Goal: Task Accomplishment & Management: Manage account settings

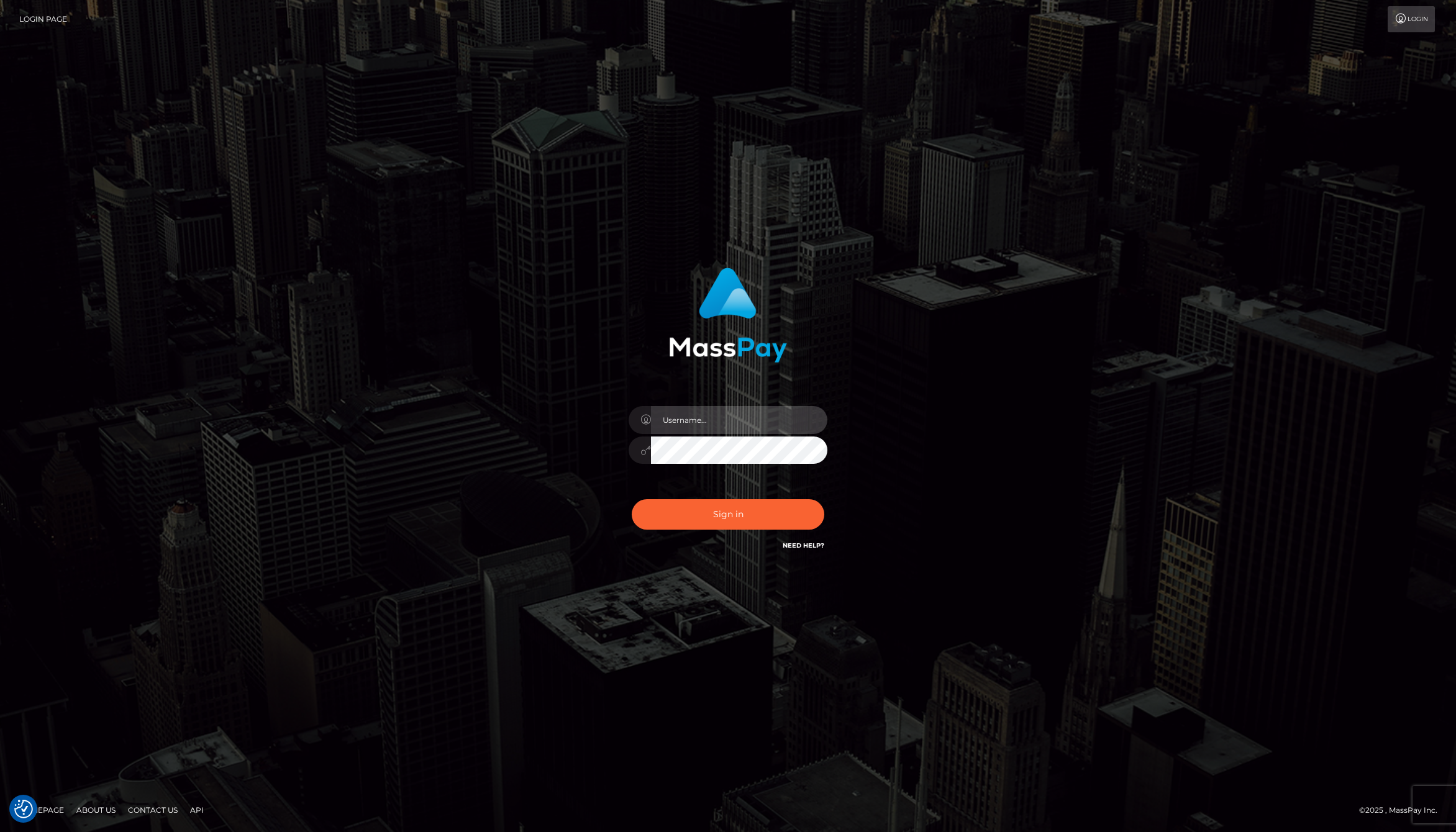
click at [700, 430] on input "text" at bounding box center [738, 420] width 177 height 28
type input "jackson.whop"
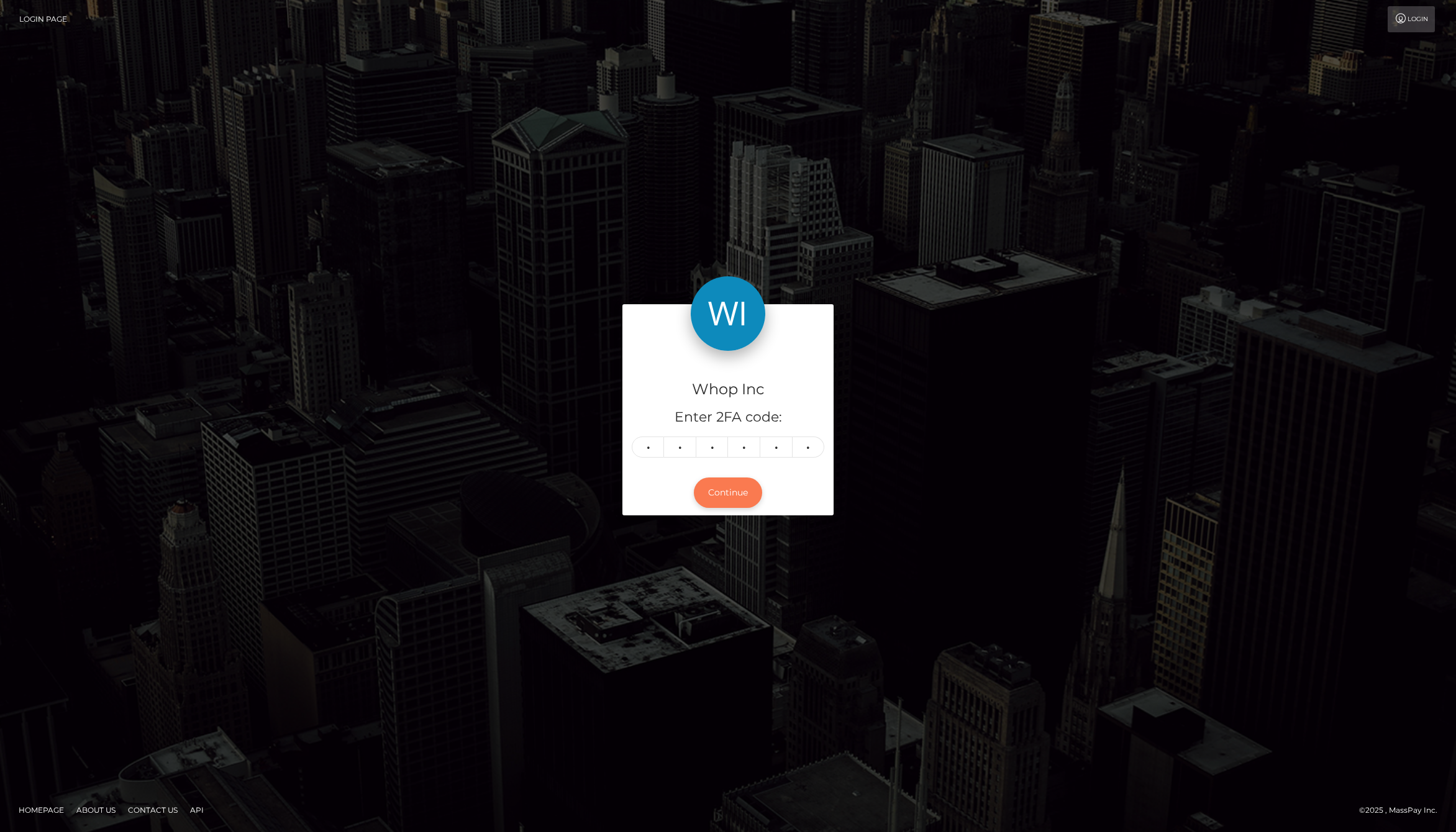
click at [737, 497] on button "Continue" at bounding box center [728, 492] width 69 height 30
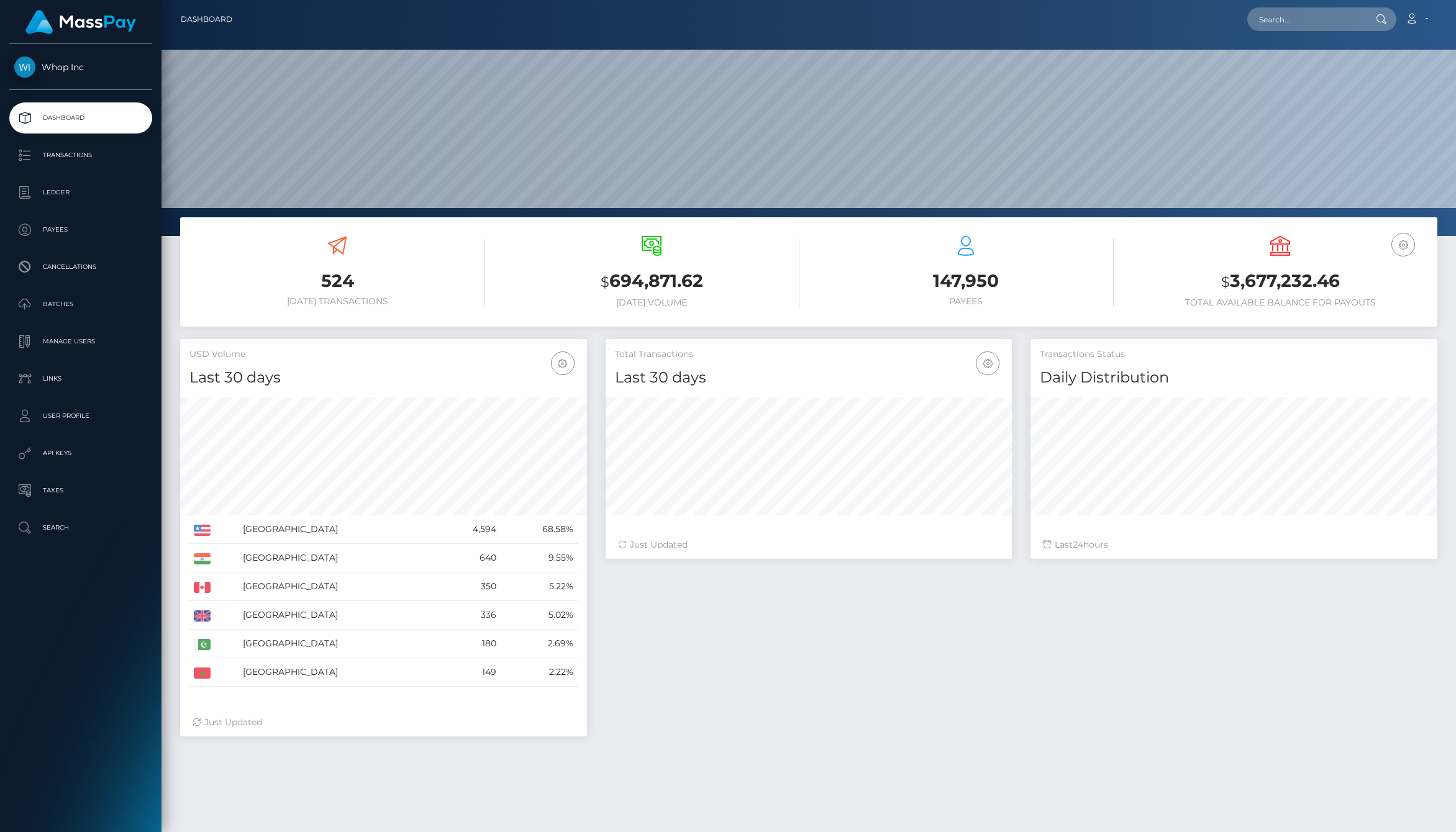
scroll to position [220, 407]
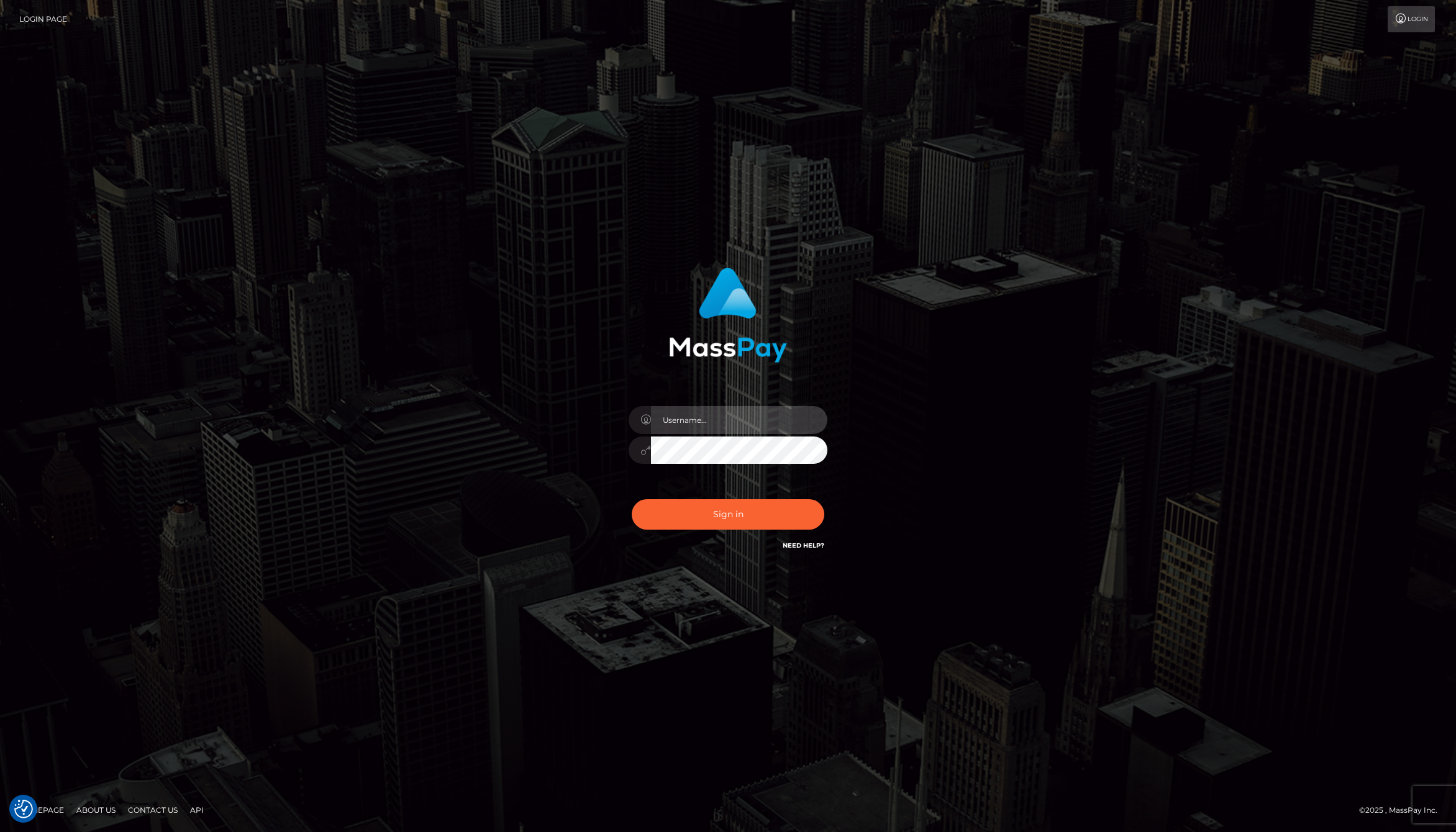
click at [728, 416] on input "text" at bounding box center [738, 420] width 177 height 28
type input "jackson.whop"
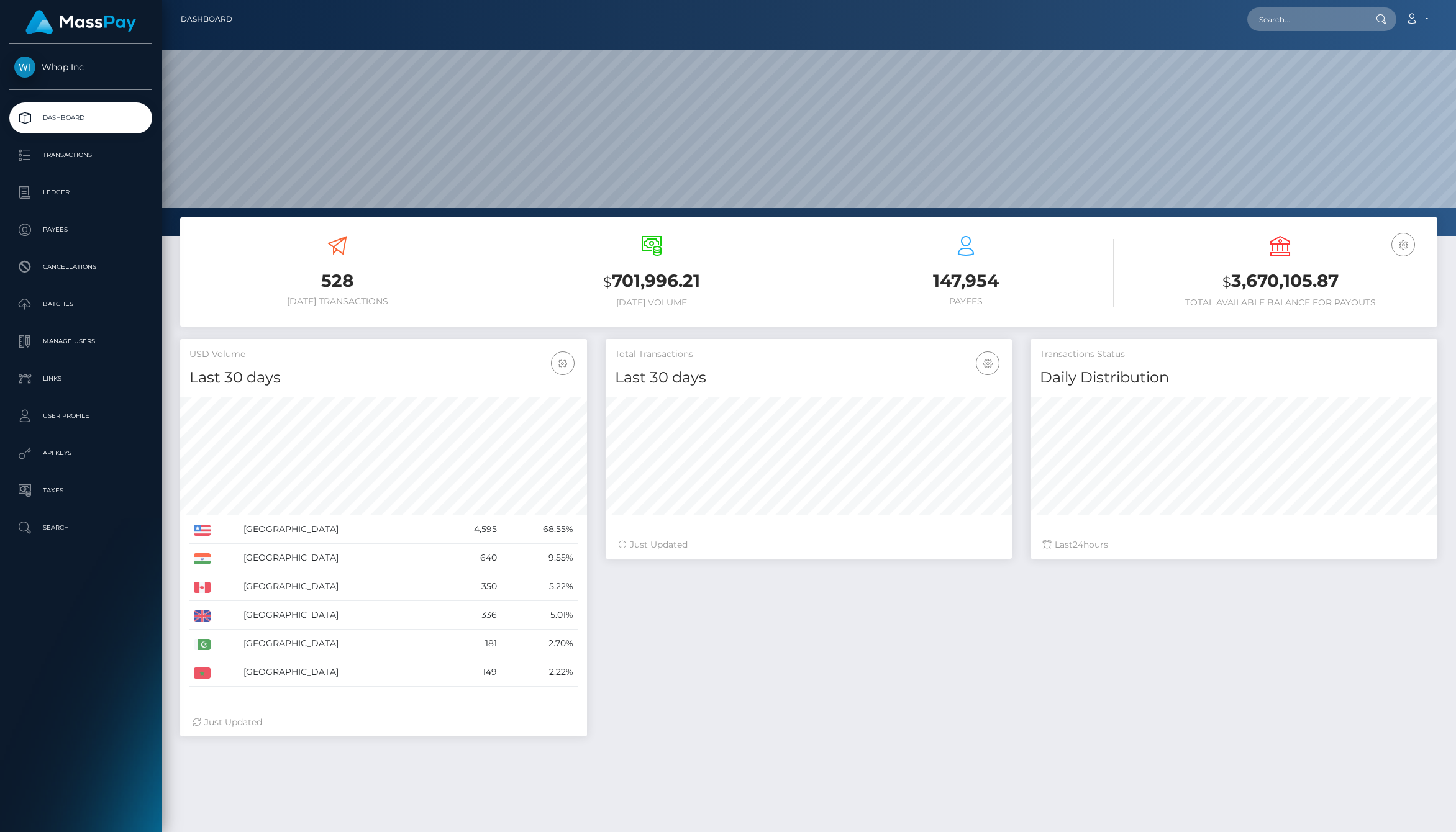
scroll to position [220, 407]
drag, startPoint x: 1278, startPoint y: 280, endPoint x: 1336, endPoint y: 280, distance: 58.0
click at [1335, 280] on h3 "$ 3,670,105.87" at bounding box center [1280, 281] width 296 height 25
click at [1336, 280] on h3 "$ 3,670,105.87" at bounding box center [1280, 281] width 296 height 25
